Goal: Task Accomplishment & Management: Manage account settings

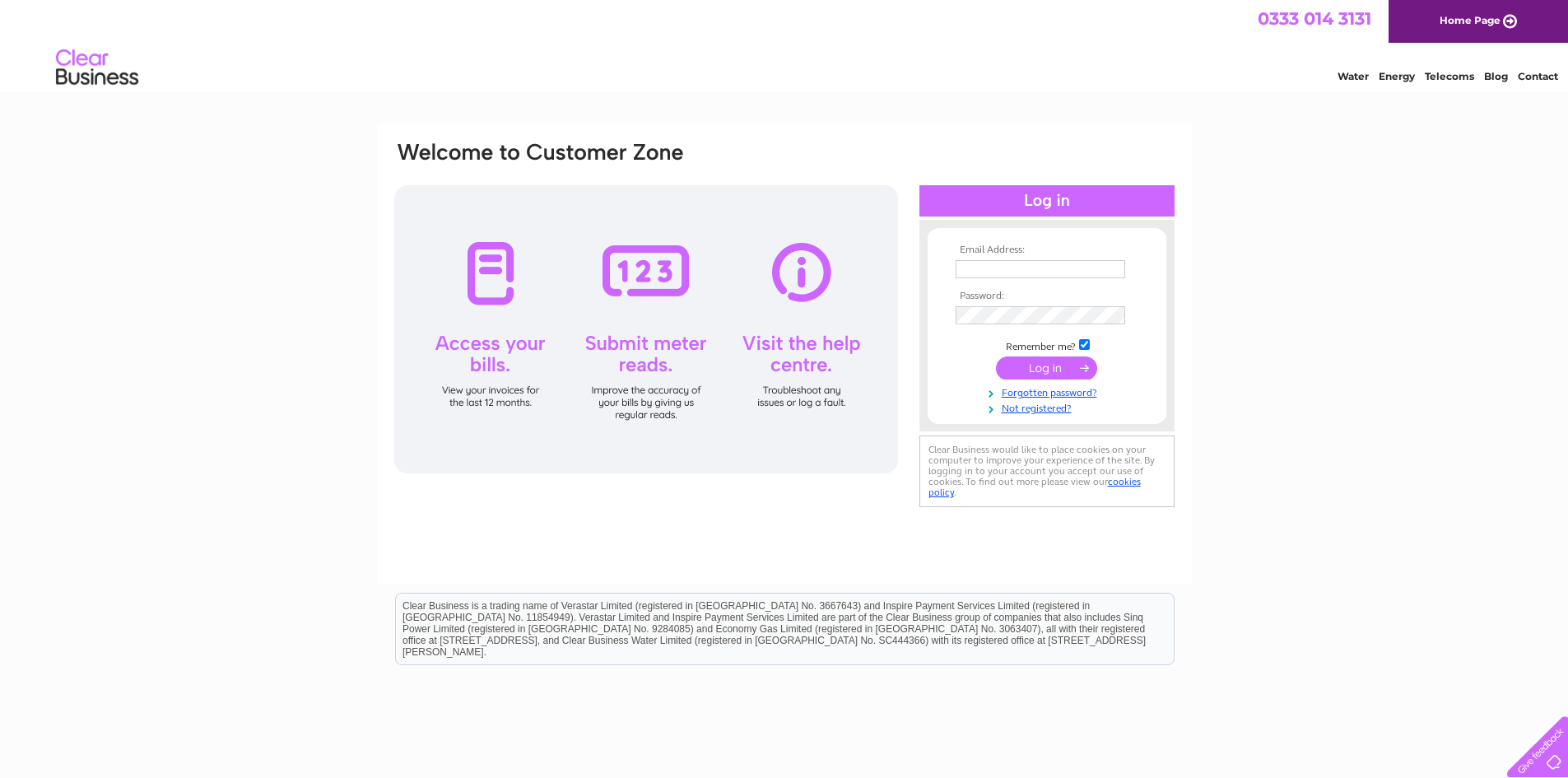
type input "dgadjek@gmail.com"
click at [1069, 373] on input "submit" at bounding box center [1047, 368] width 101 height 23
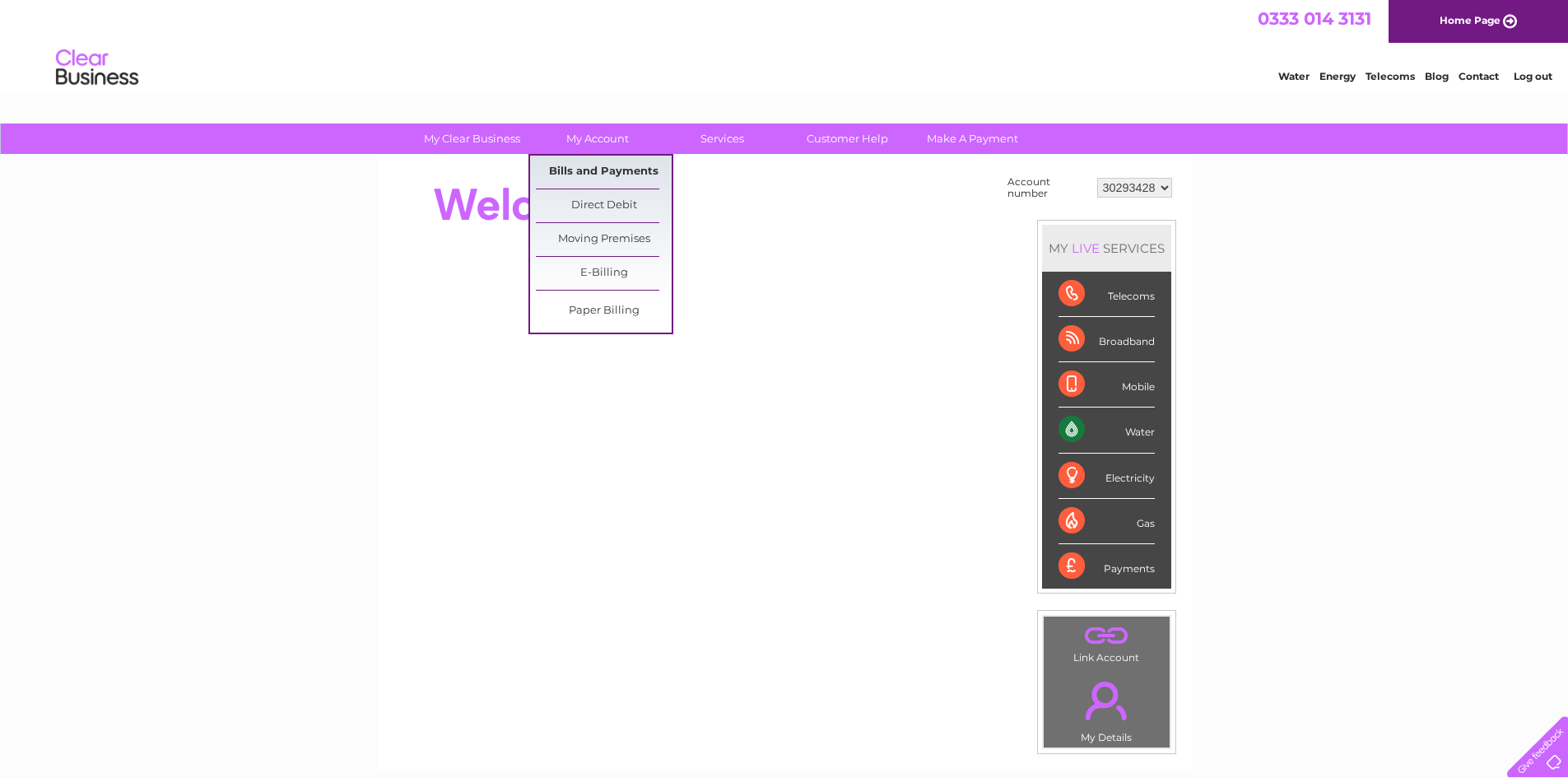
click at [561, 176] on link "Bills and Payments" at bounding box center [603, 172] width 136 height 33
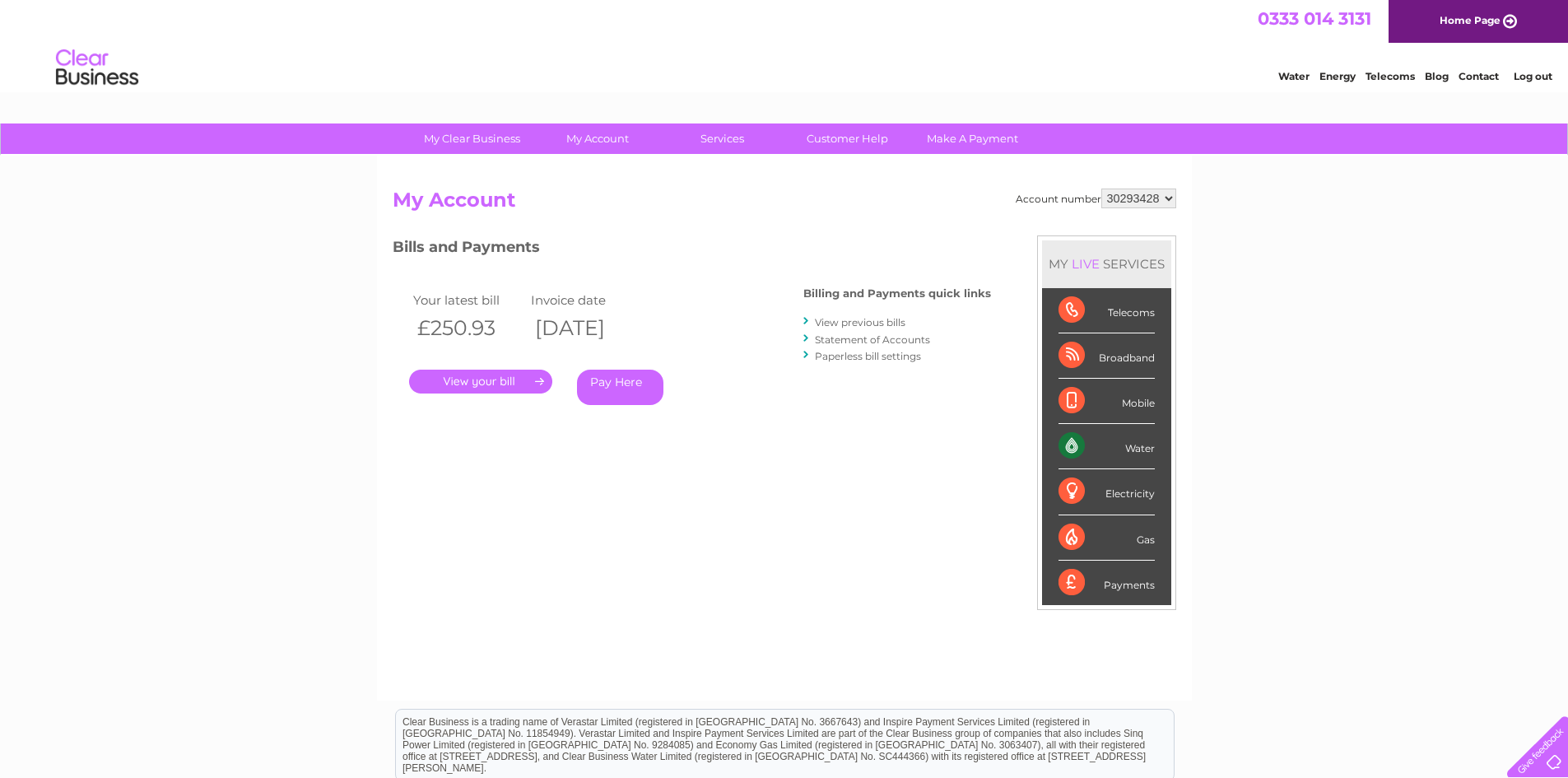
click at [505, 379] on link "." at bounding box center [481, 381] width 143 height 24
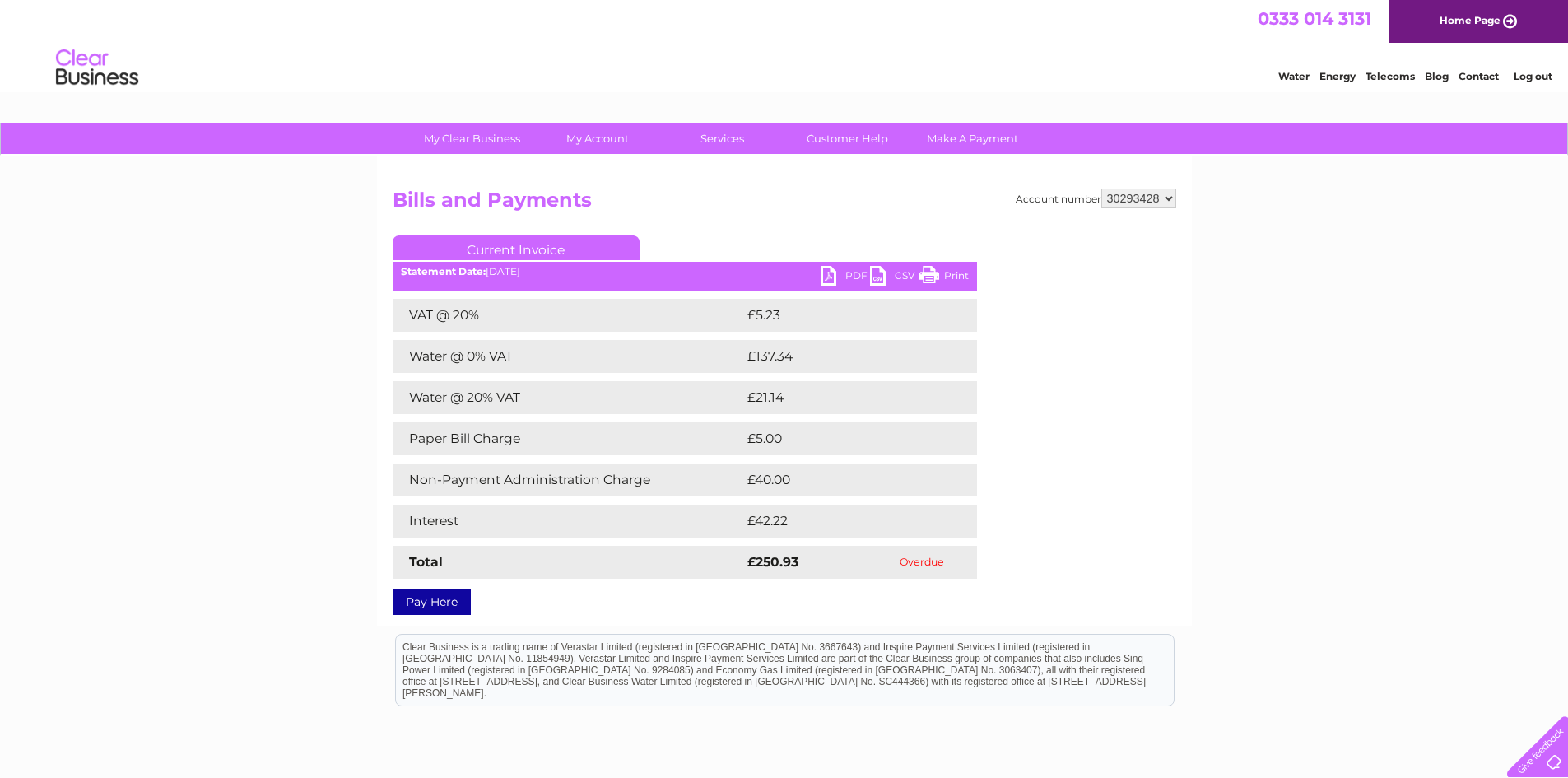
click at [846, 272] on link "PDF" at bounding box center [845, 277] width 49 height 24
click at [283, 268] on div "My Clear Business Login Details My Details My Preferences Link Account My Accou…" at bounding box center [784, 515] width 1568 height 784
